Goal: Task Accomplishment & Management: Manage account settings

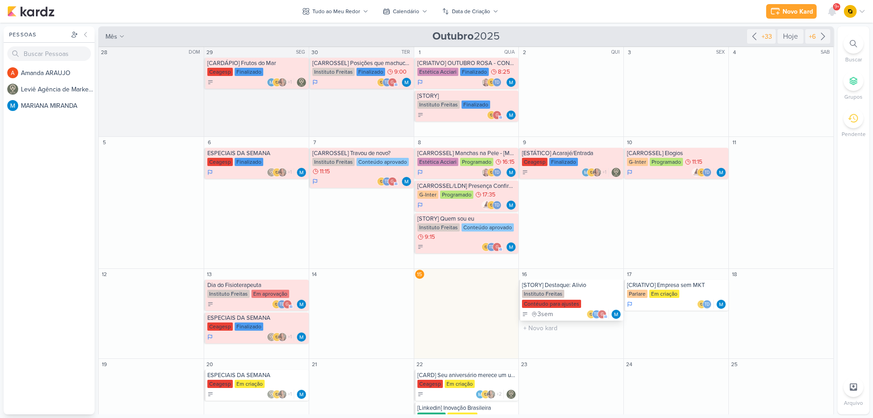
click at [571, 283] on div "[STORY] Destaque: Alivio" at bounding box center [572, 285] width 100 height 7
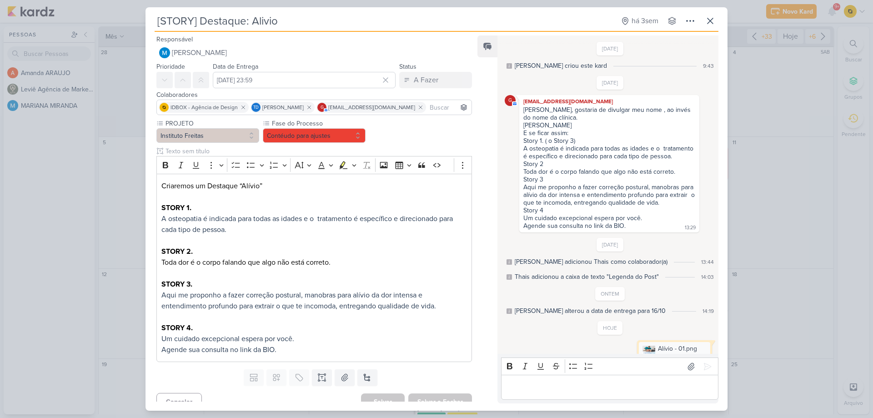
scroll to position [187, 0]
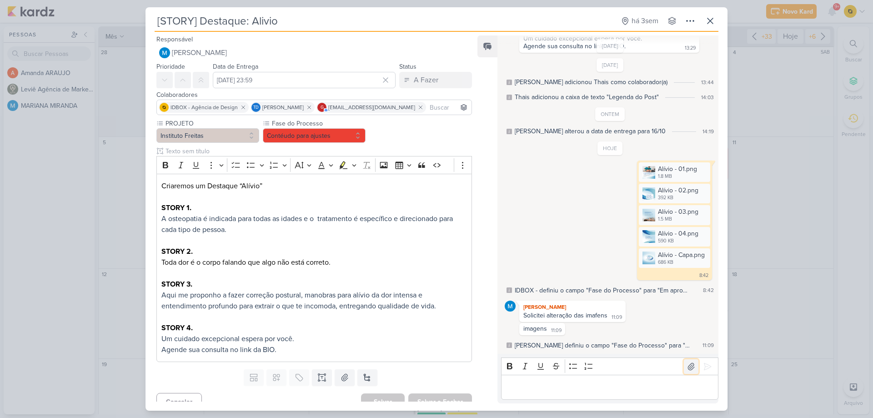
click at [688, 366] on icon at bounding box center [691, 366] width 9 height 9
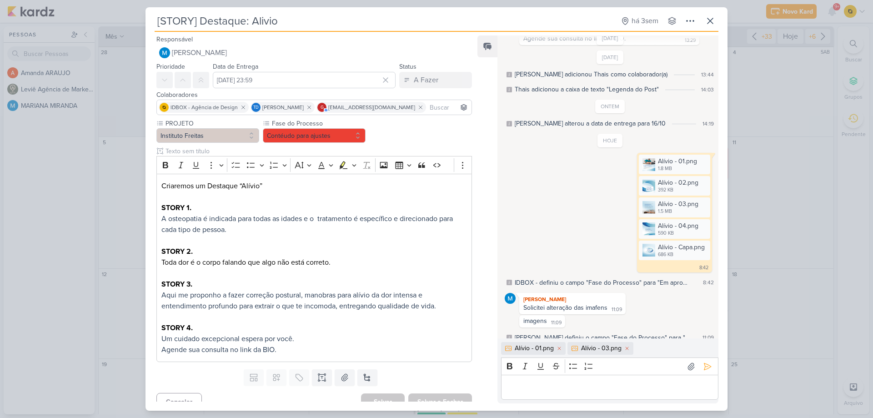
scroll to position [203, 0]
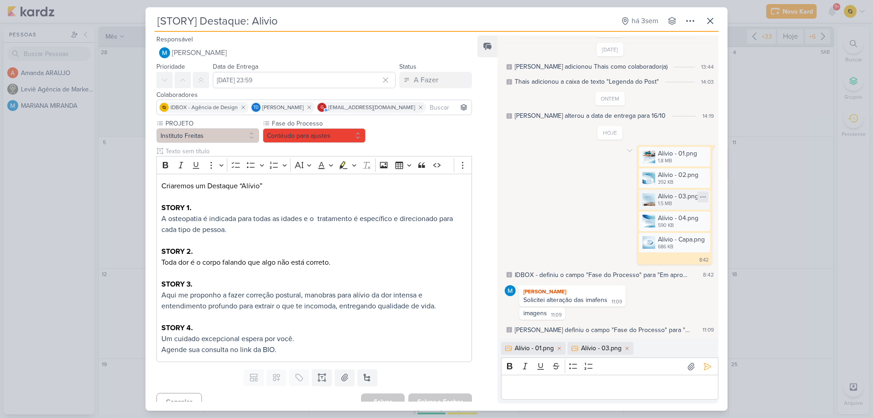
click at [700, 197] on icon at bounding box center [703, 196] width 7 height 7
click at [626, 150] on icon at bounding box center [629, 150] width 7 height 7
click at [635, 168] on icon at bounding box center [635, 166] width 7 height 7
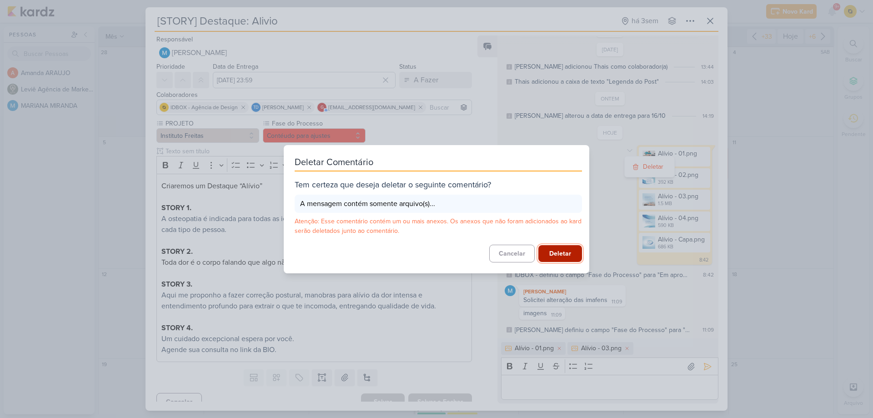
click at [552, 259] on button "Deletar" at bounding box center [561, 253] width 44 height 17
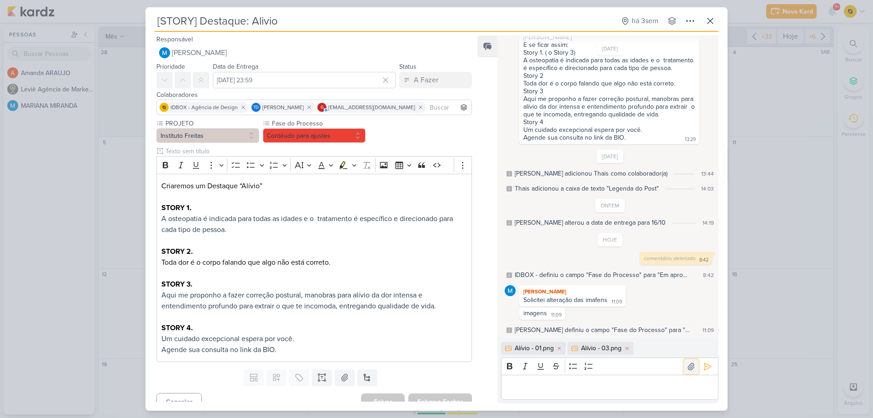
click at [687, 366] on icon at bounding box center [691, 366] width 9 height 9
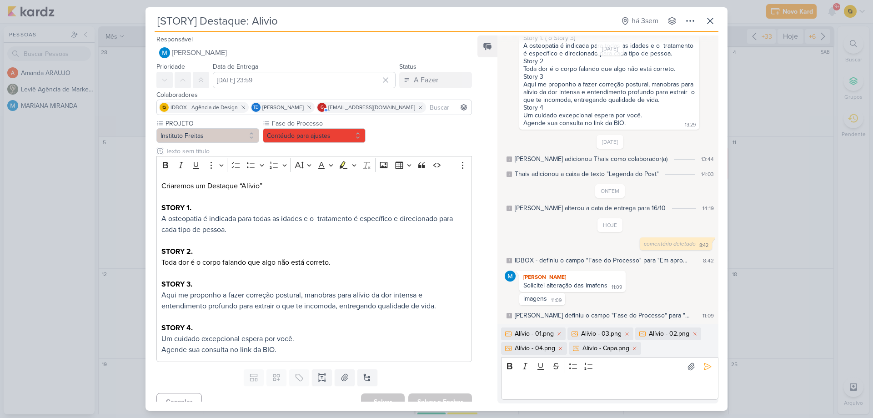
click at [592, 386] on p "Editor editing area: main" at bounding box center [610, 387] width 208 height 11
click at [709, 363] on button at bounding box center [708, 366] width 15 height 15
click at [312, 138] on button "Contéudo para ajustes" at bounding box center [314, 135] width 103 height 15
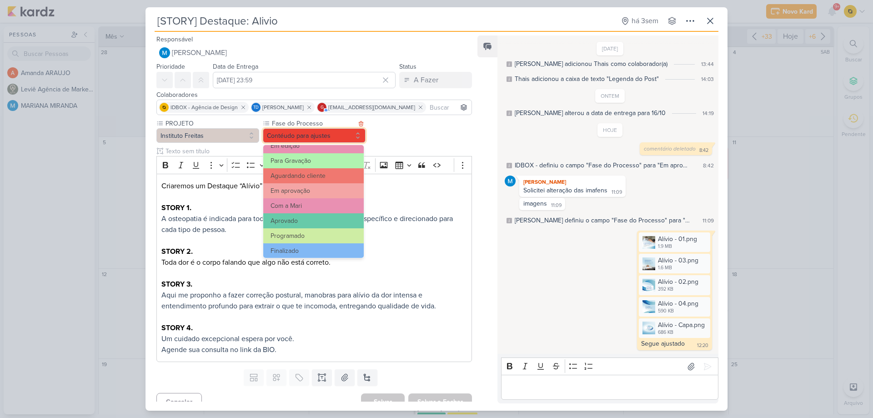
scroll to position [88, 0]
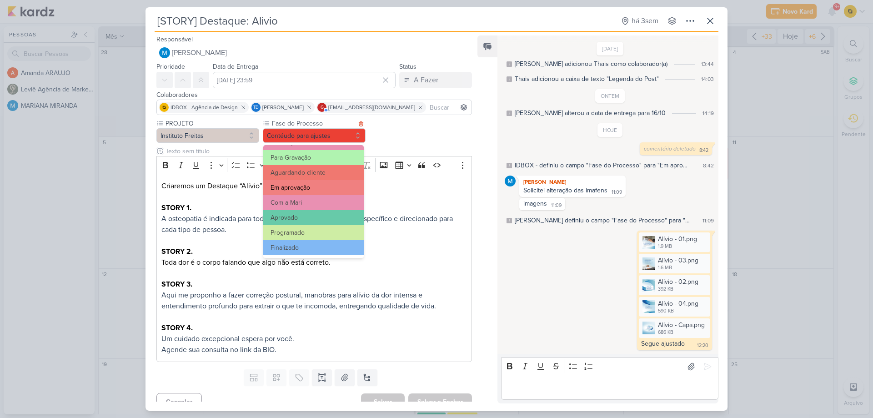
click at [296, 189] on button "Em aprovação" at bounding box center [313, 187] width 101 height 15
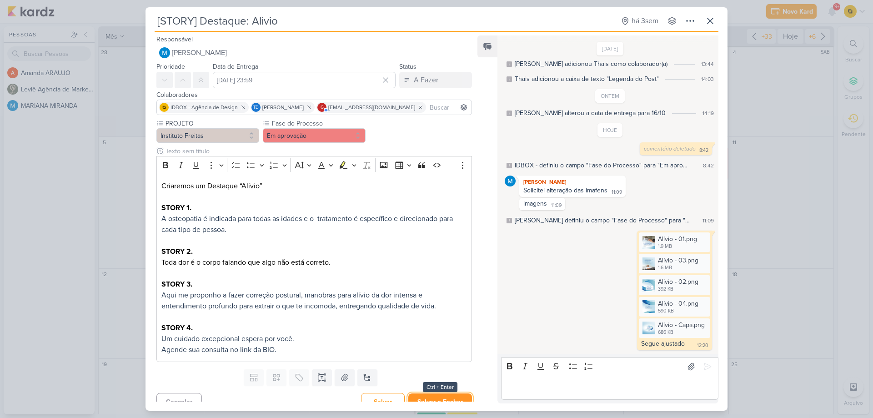
click at [449, 396] on button "Salvar e Fechar" at bounding box center [441, 402] width 64 height 17
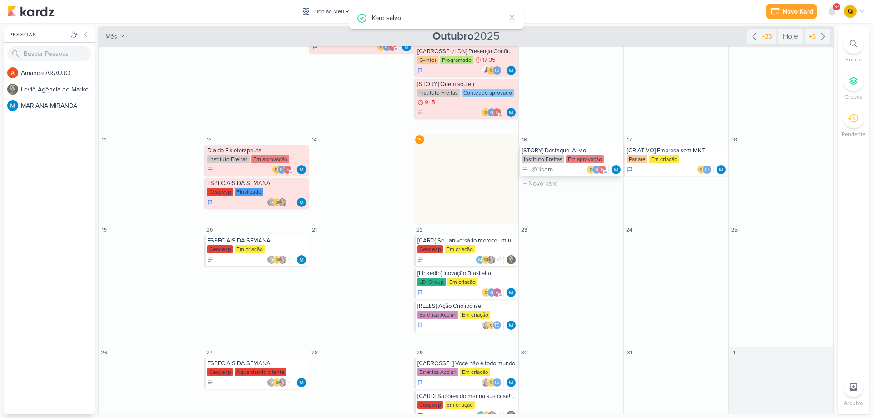
scroll to position [136, 0]
